Goal: Find specific page/section: Find specific page/section

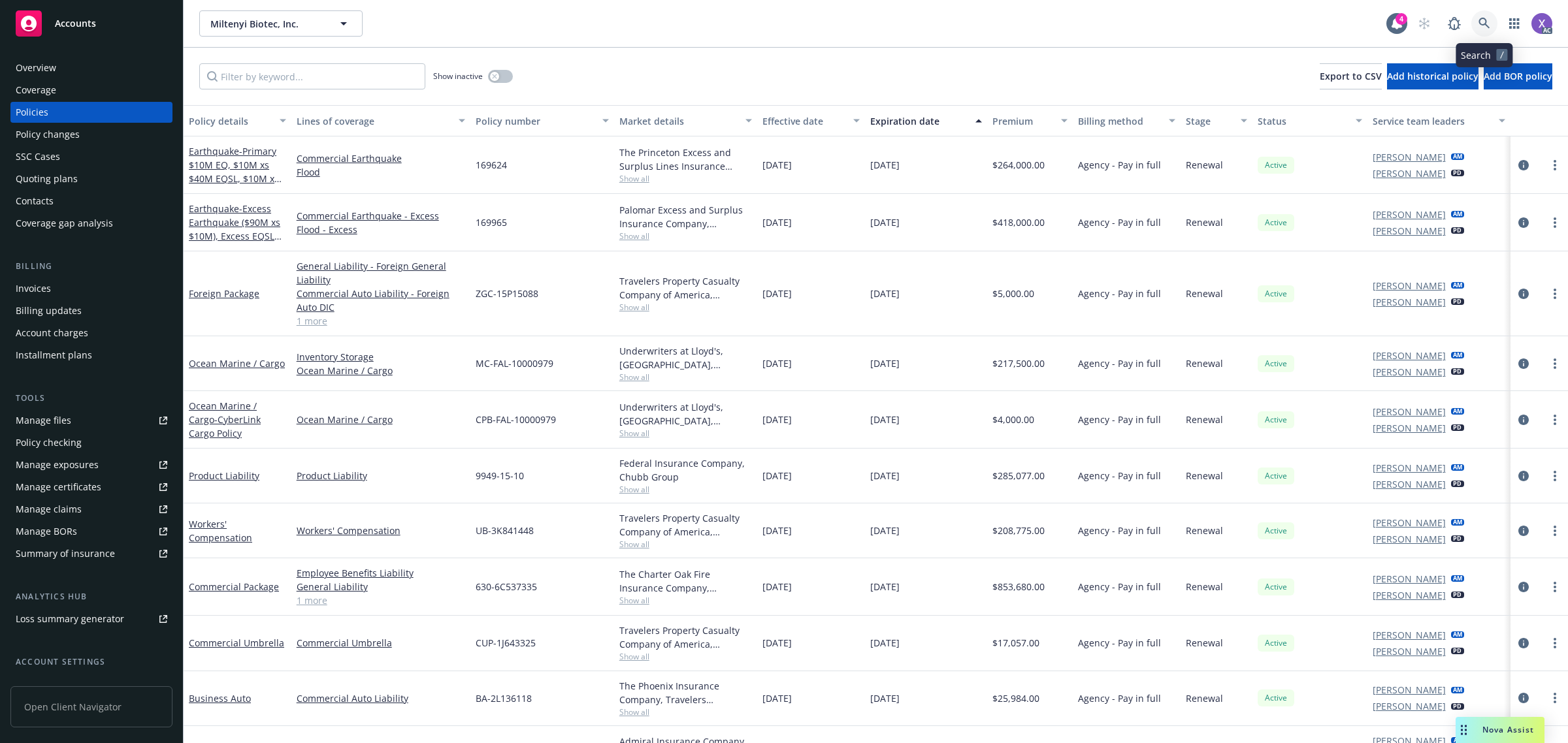
click at [1480, 29] on link at bounding box center [1485, 23] width 26 height 26
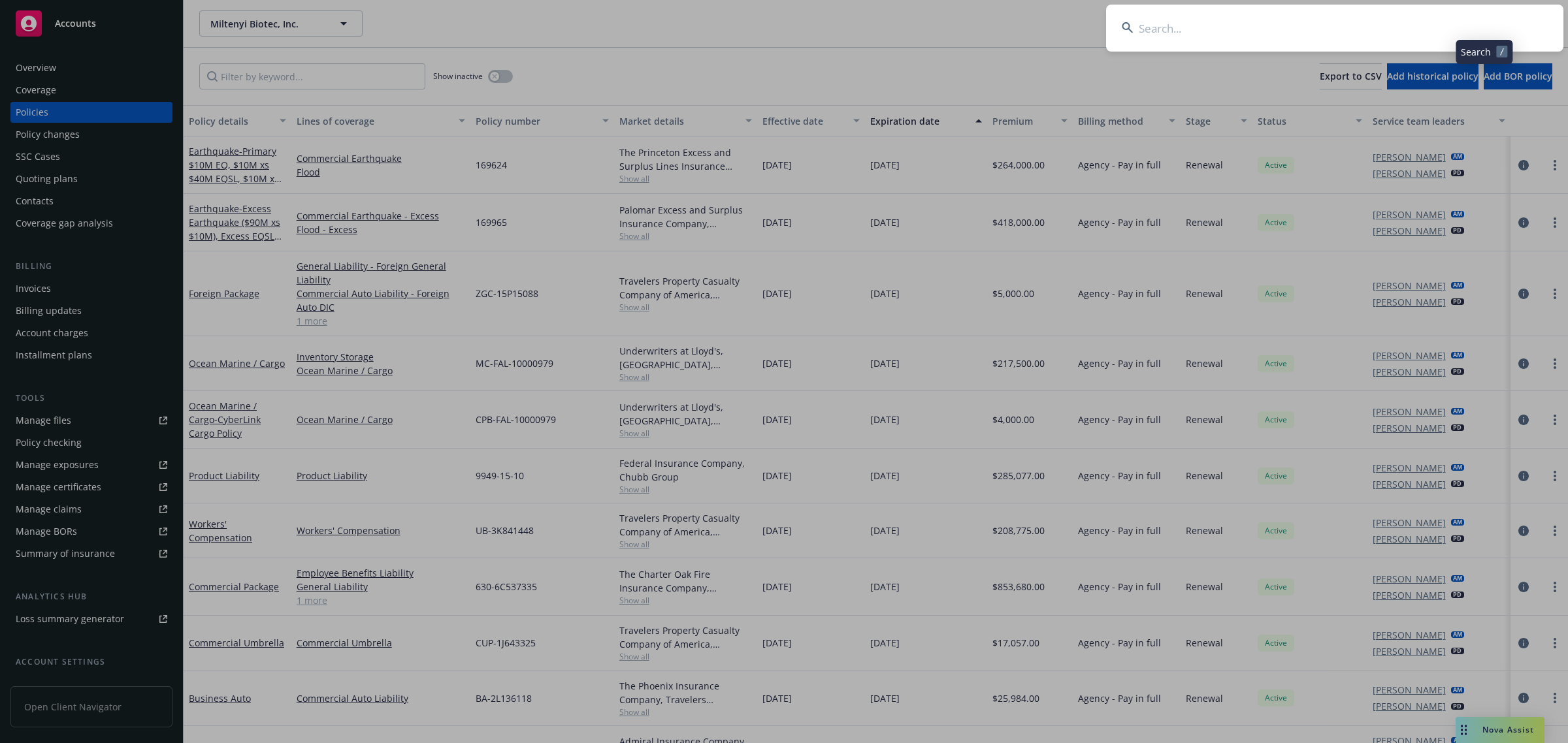
click at [1267, 28] on input at bounding box center [1335, 28] width 457 height 47
type input "UREKA THERAPEU"
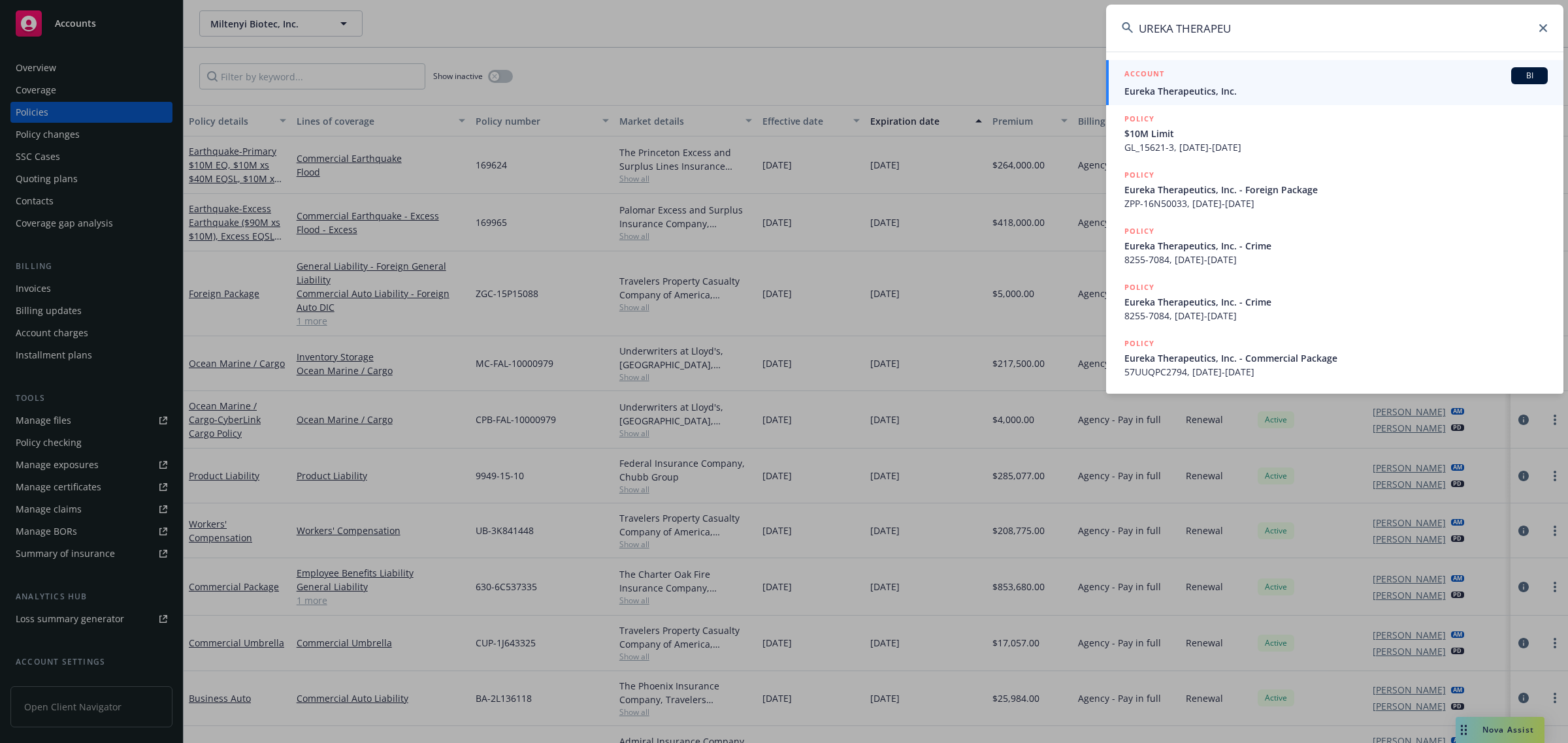
click at [1178, 89] on span "Eureka Therapeutics, Inc." at bounding box center [1336, 91] width 423 height 14
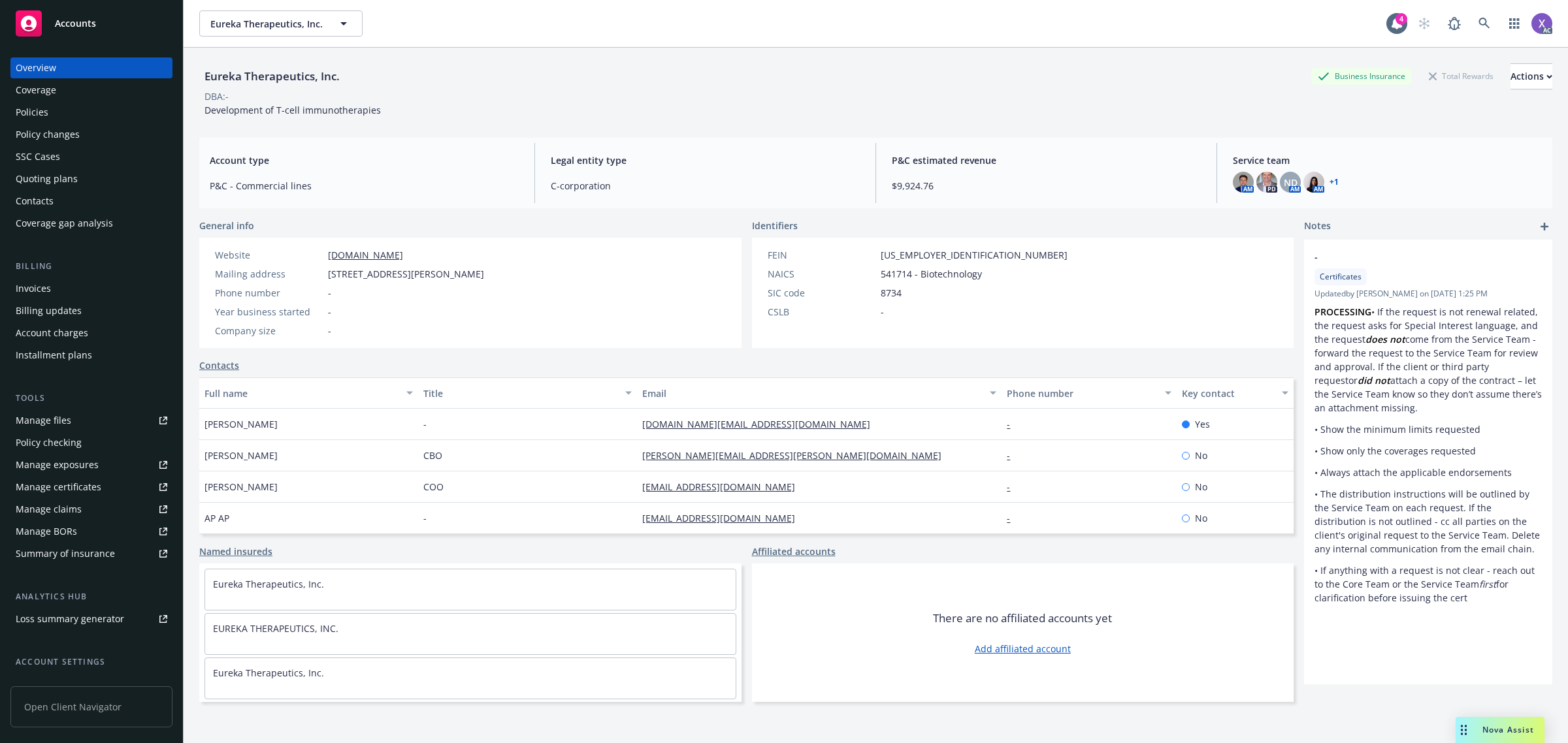
click at [40, 282] on div "Invoices" at bounding box center [33, 288] width 36 height 21
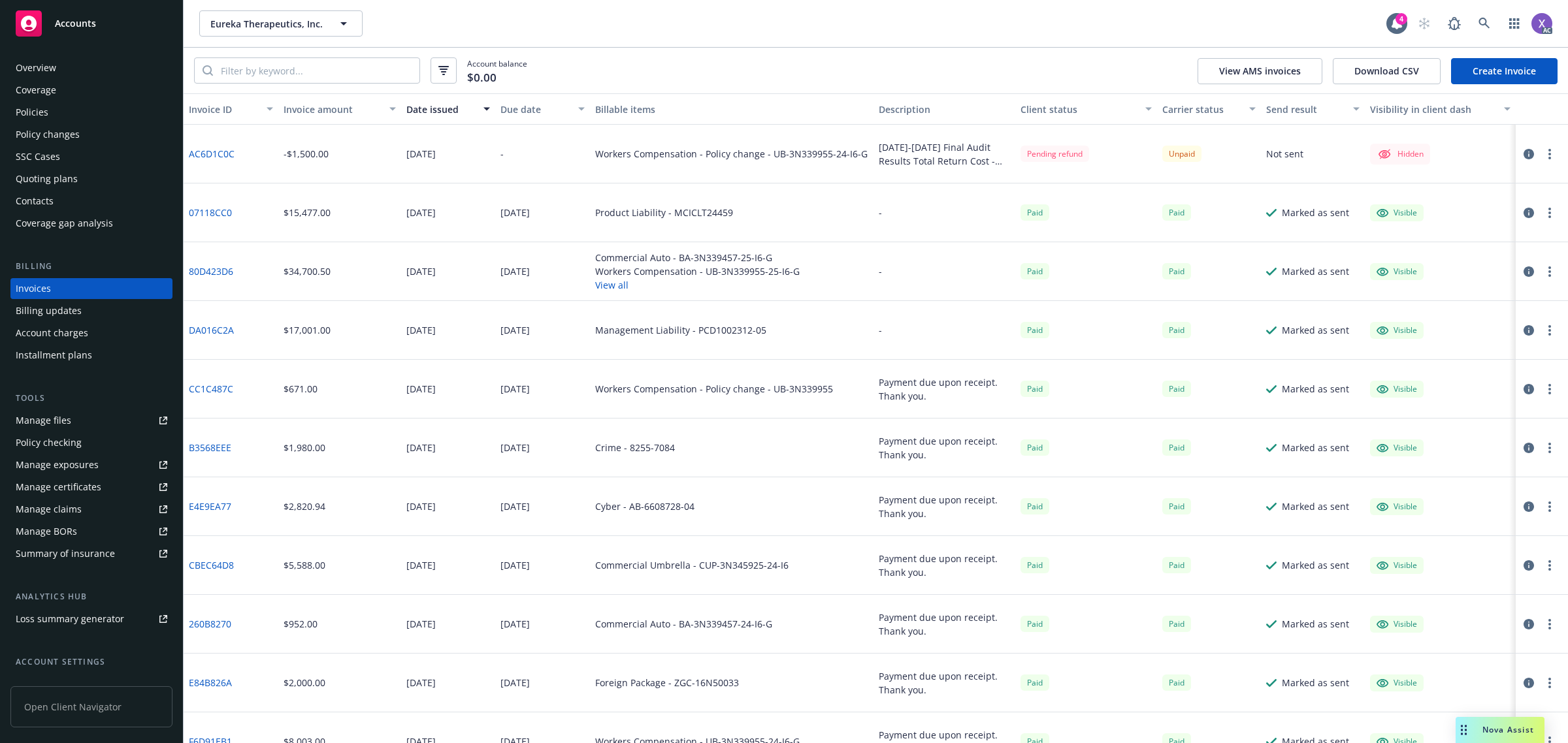
click at [39, 109] on div "Policies" at bounding box center [32, 112] width 33 height 21
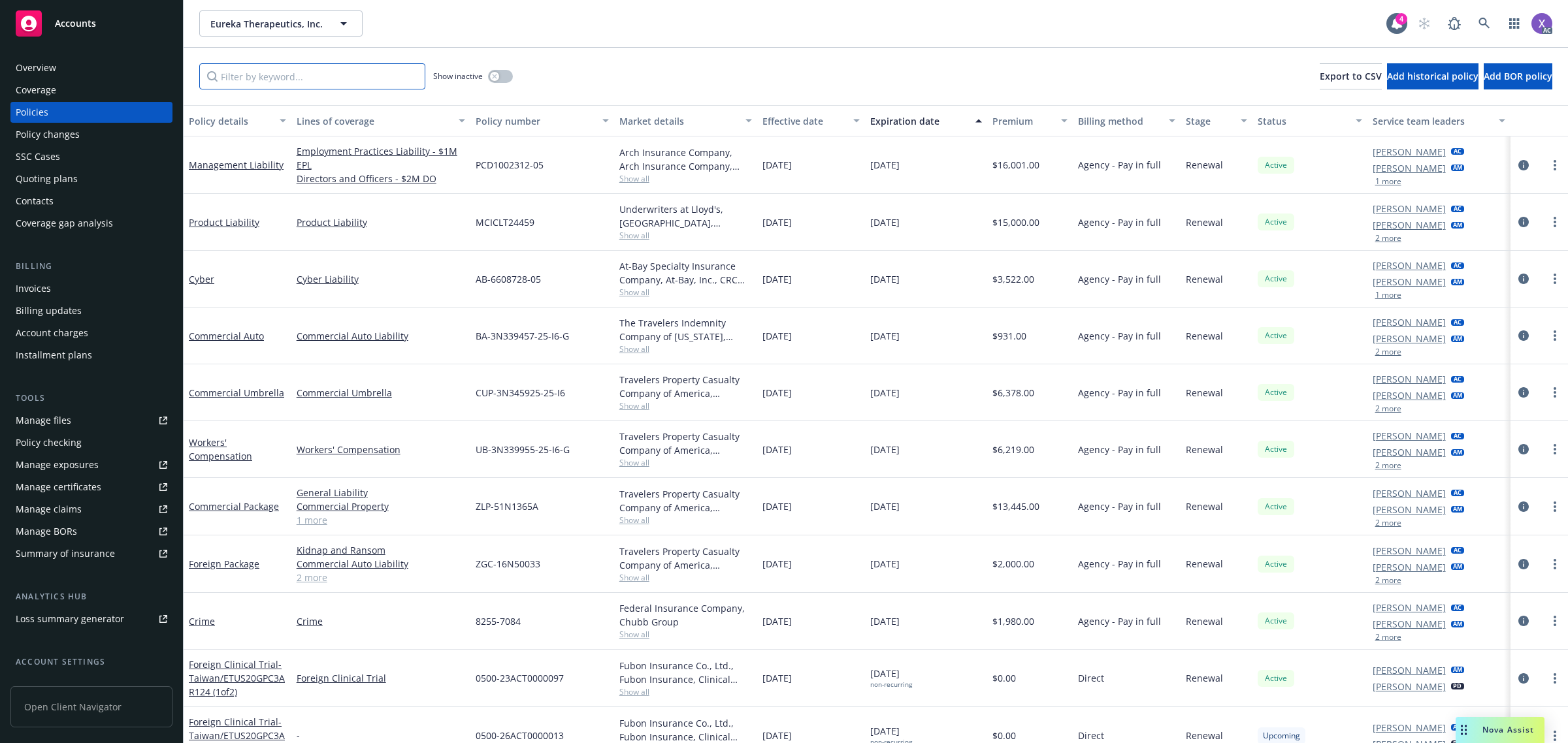
click at [252, 75] on input "Filter by keyword..." at bounding box center [311, 76] width 226 height 26
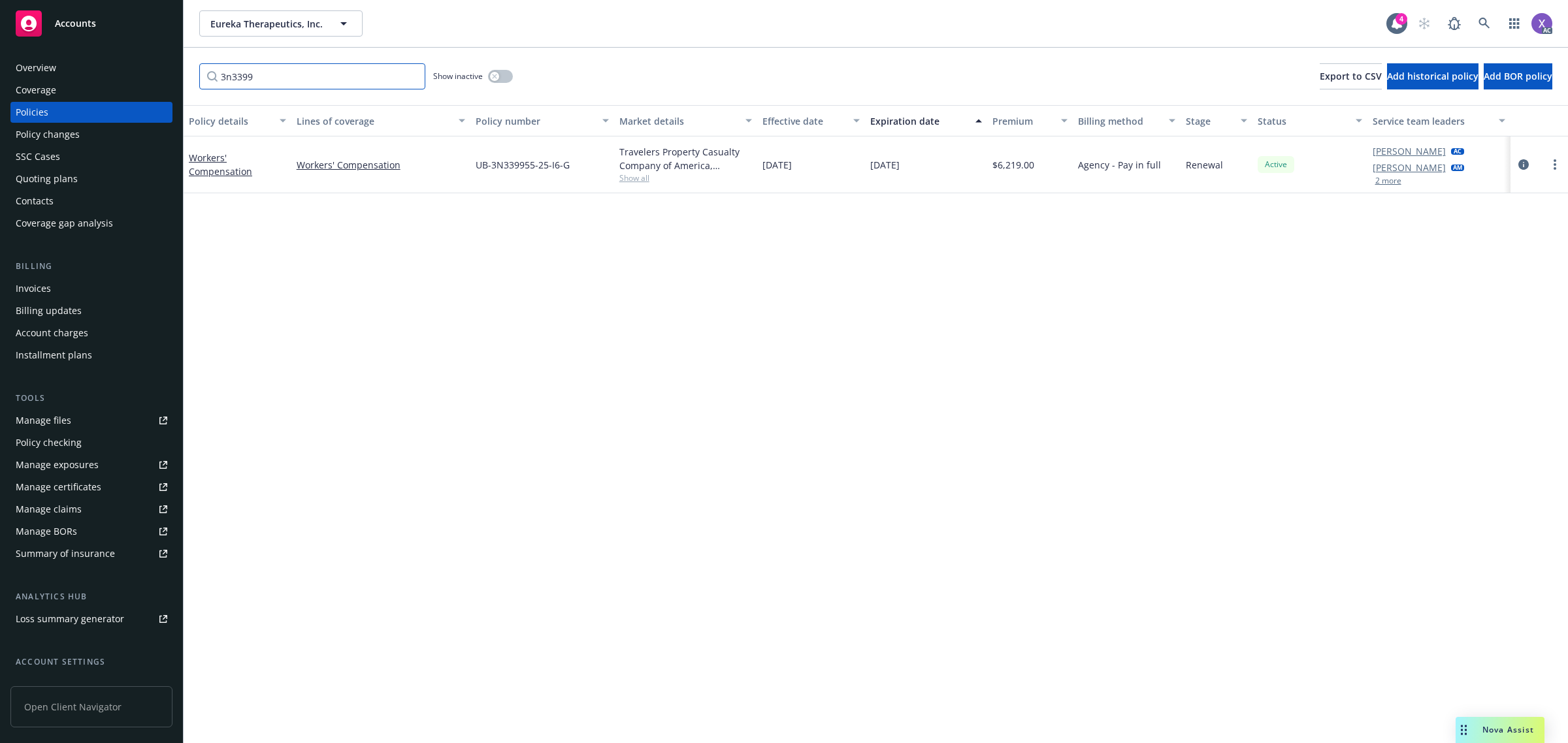
type input "3n3399"
click at [1477, 27] on link at bounding box center [1485, 23] width 26 height 26
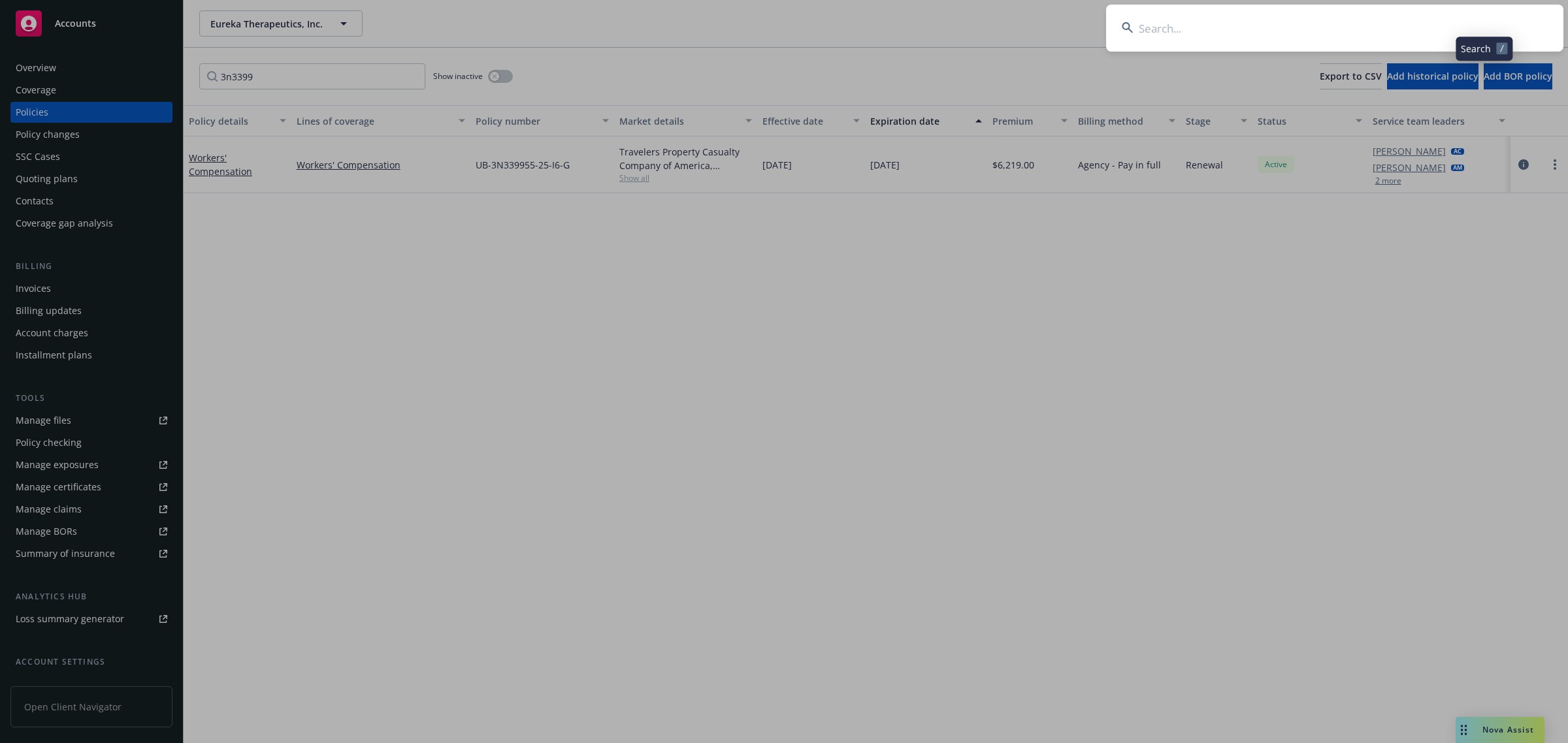
click at [1222, 20] on input at bounding box center [1335, 28] width 457 height 47
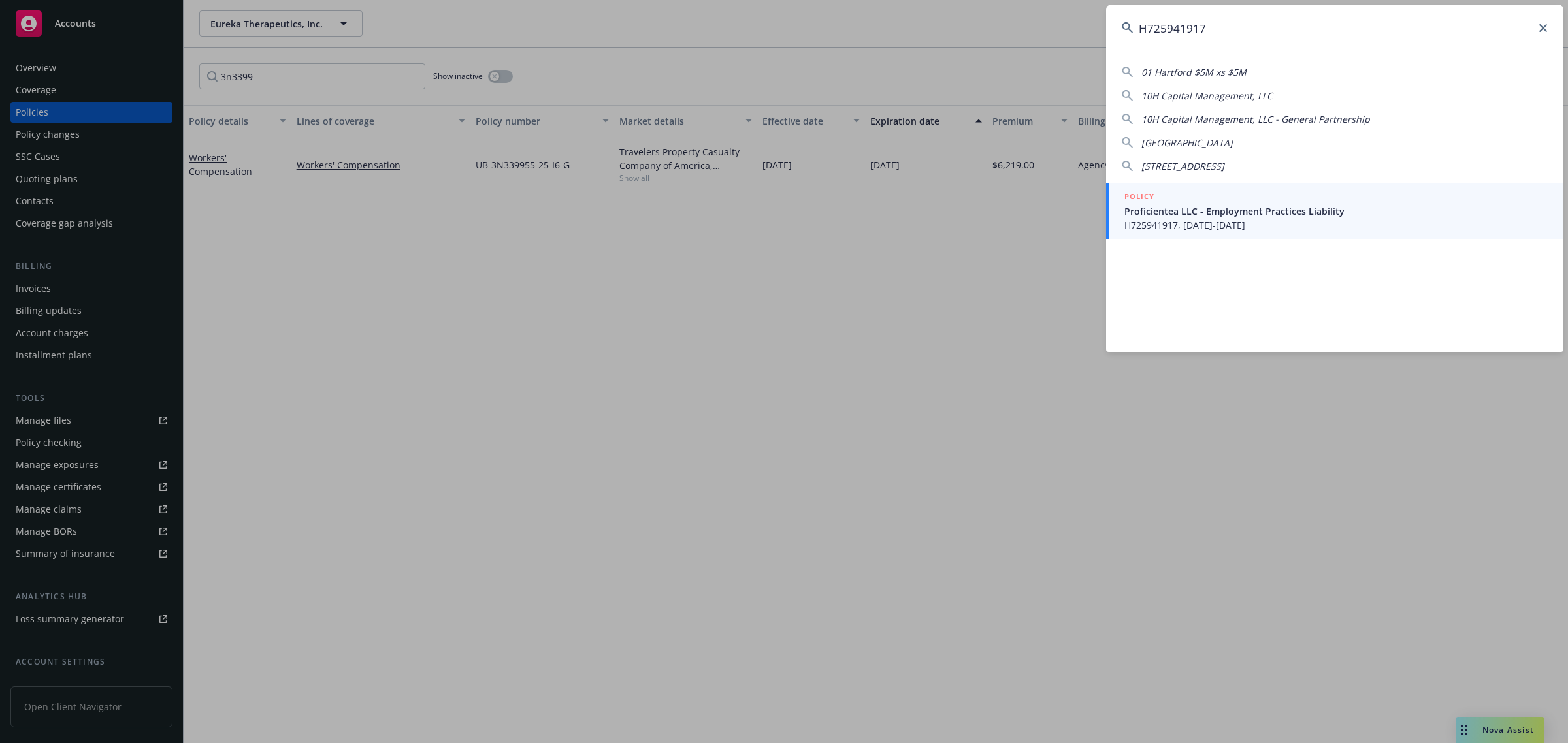
type input "H725941917"
click at [1227, 210] on span "Proficientea LLC - Employment Practices Liability" at bounding box center [1336, 211] width 423 height 14
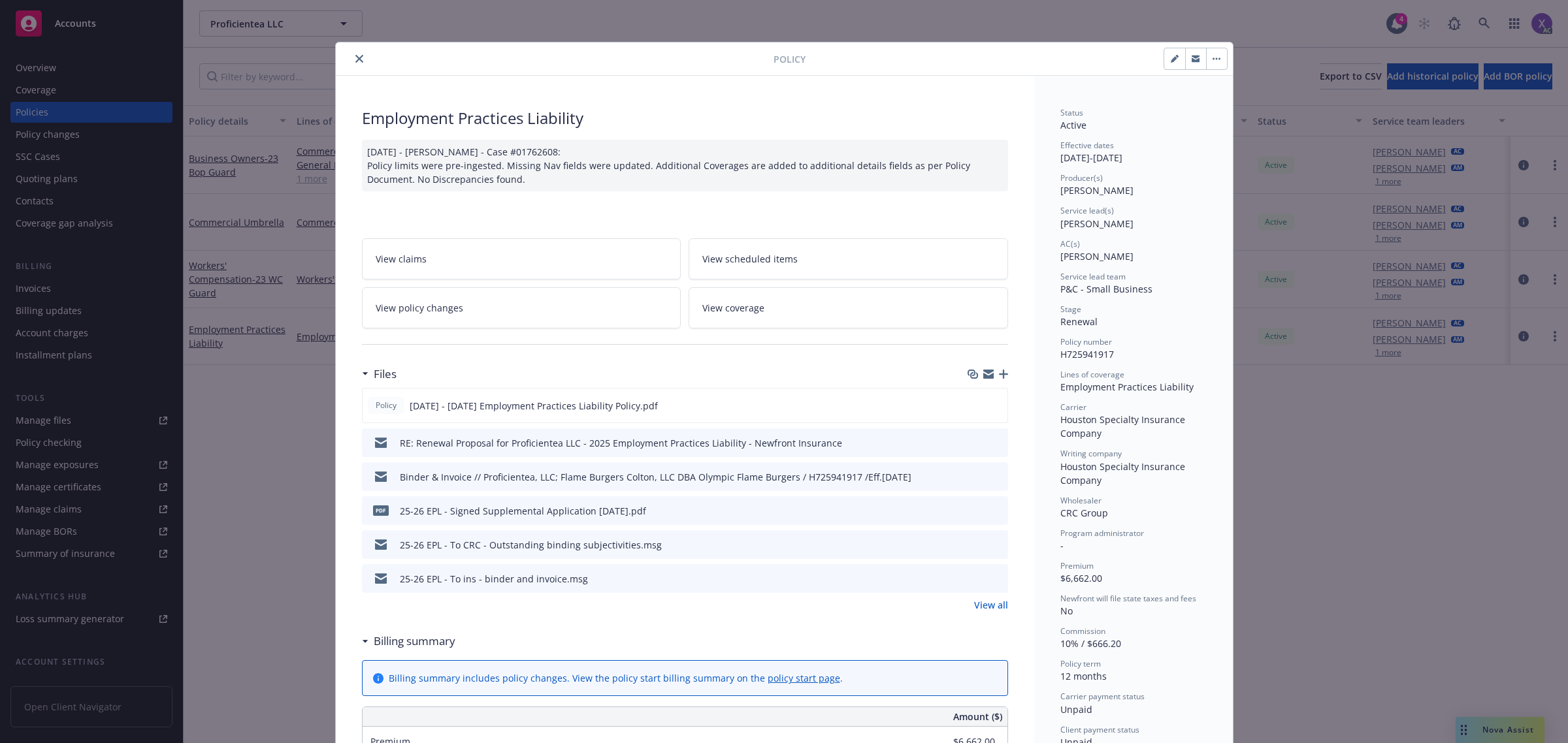
click at [354, 63] on button "close" at bounding box center [359, 59] width 16 height 16
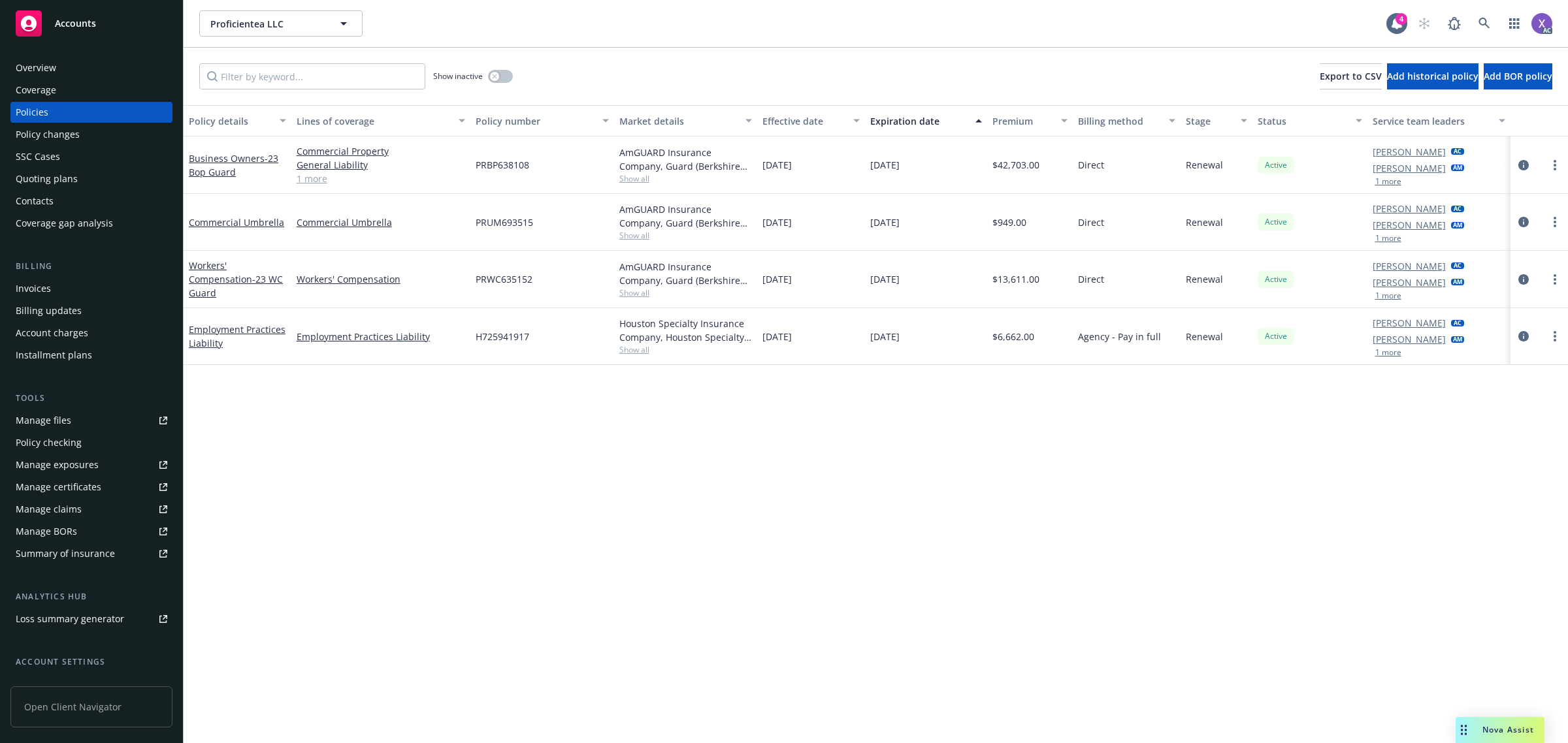
click at [23, 297] on div "Invoices" at bounding box center [33, 288] width 36 height 21
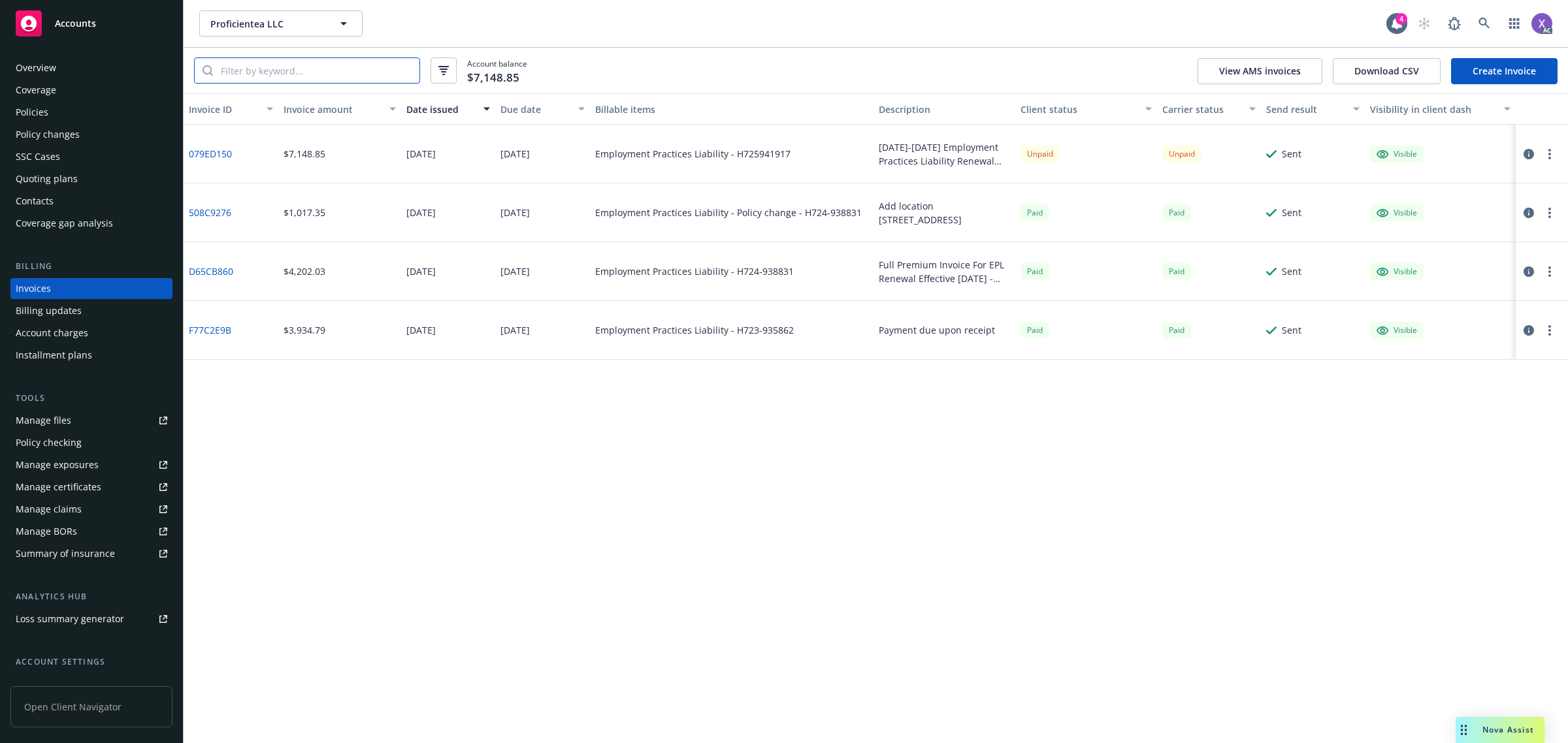
click at [252, 67] on input "search" at bounding box center [316, 70] width 206 height 25
click at [31, 115] on div "Policies" at bounding box center [32, 112] width 33 height 21
